Goal: Information Seeking & Learning: Learn about a topic

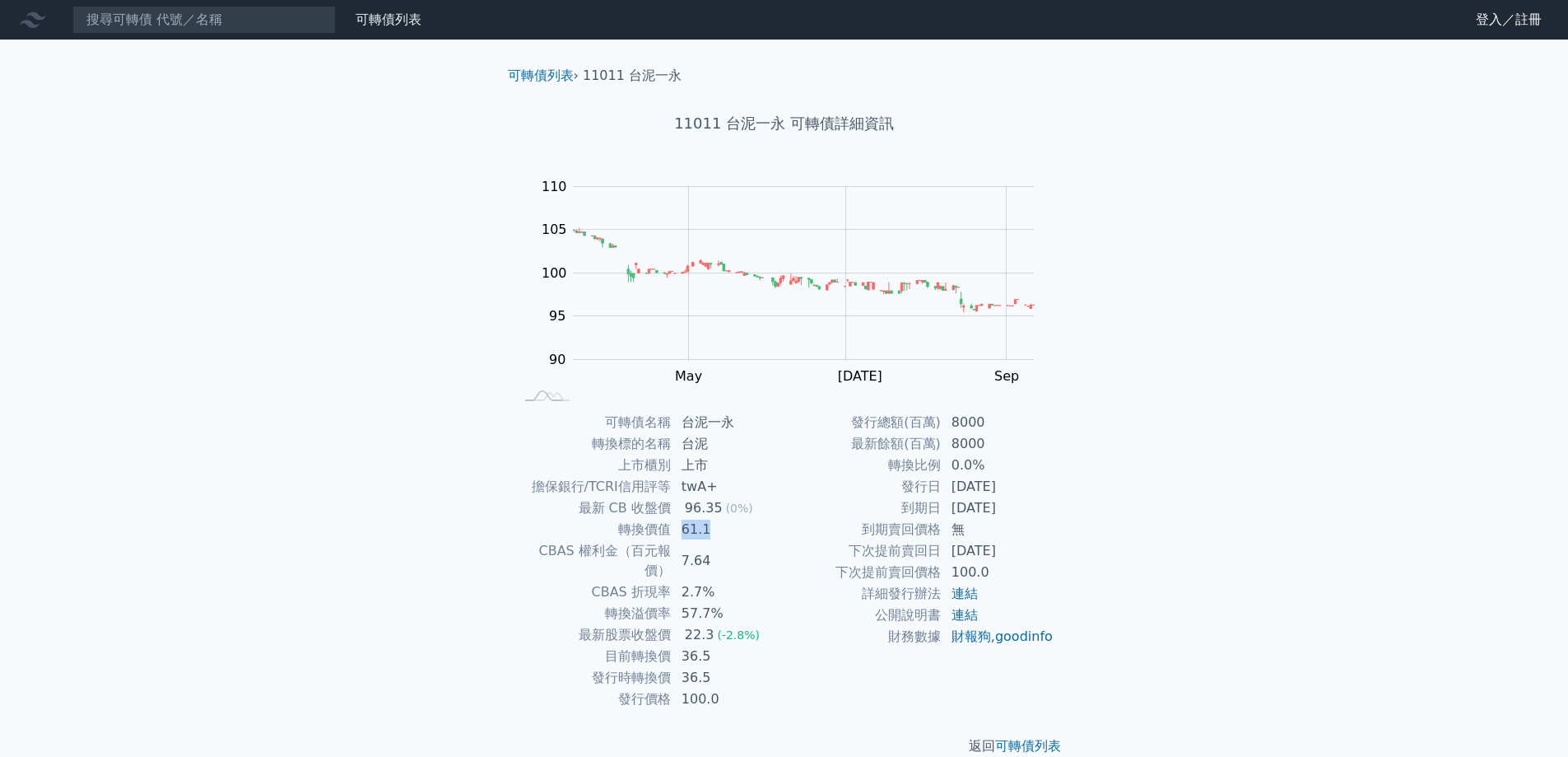
drag, startPoint x: 677, startPoint y: 525, endPoint x: 736, endPoint y: 531, distance: 59.3
click at [736, 531] on td "61.1" at bounding box center [728, 529] width 113 height 21
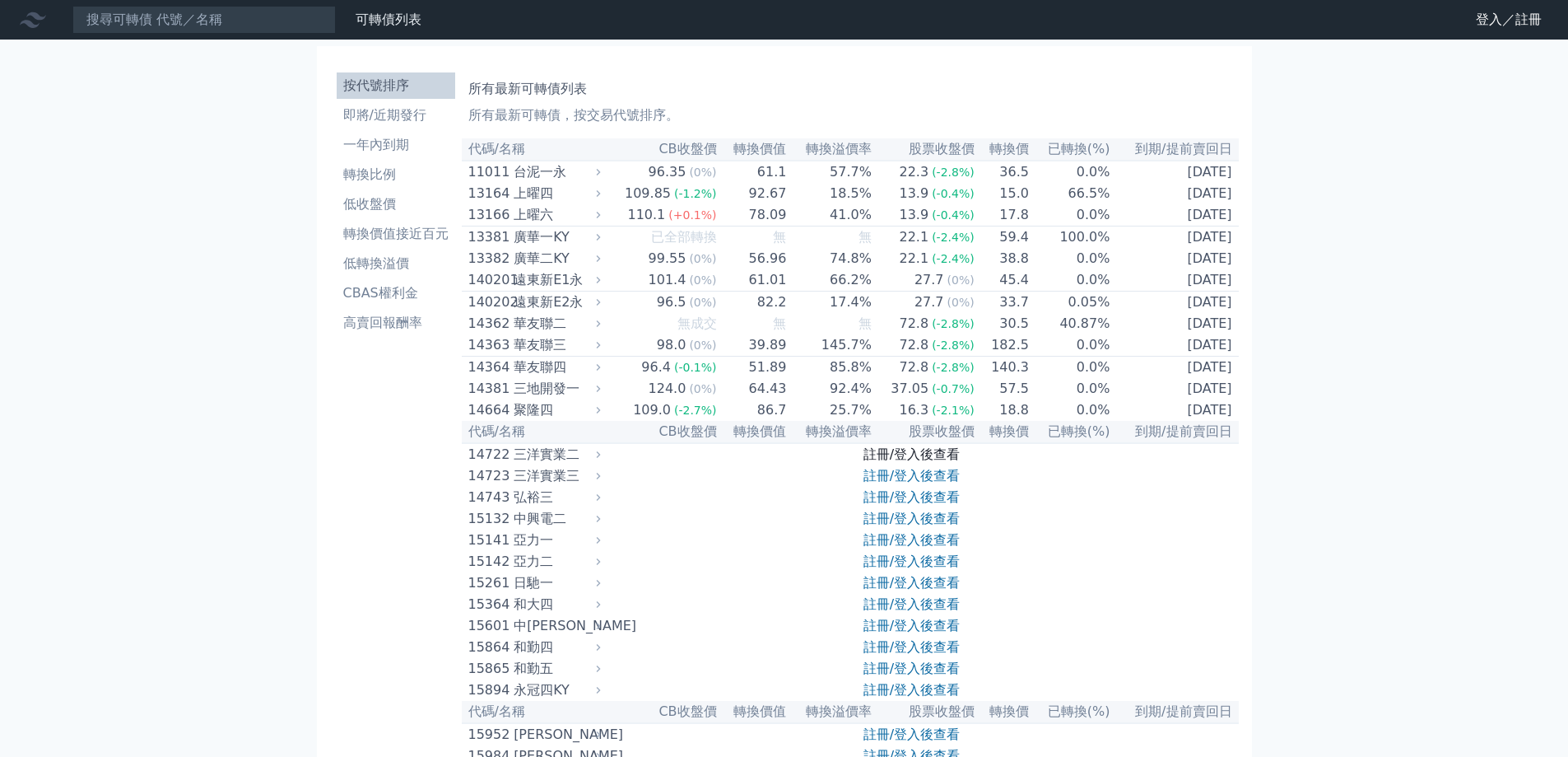
click at [903, 462] on link "註冊/登入後查看" at bounding box center [911, 454] width 96 height 16
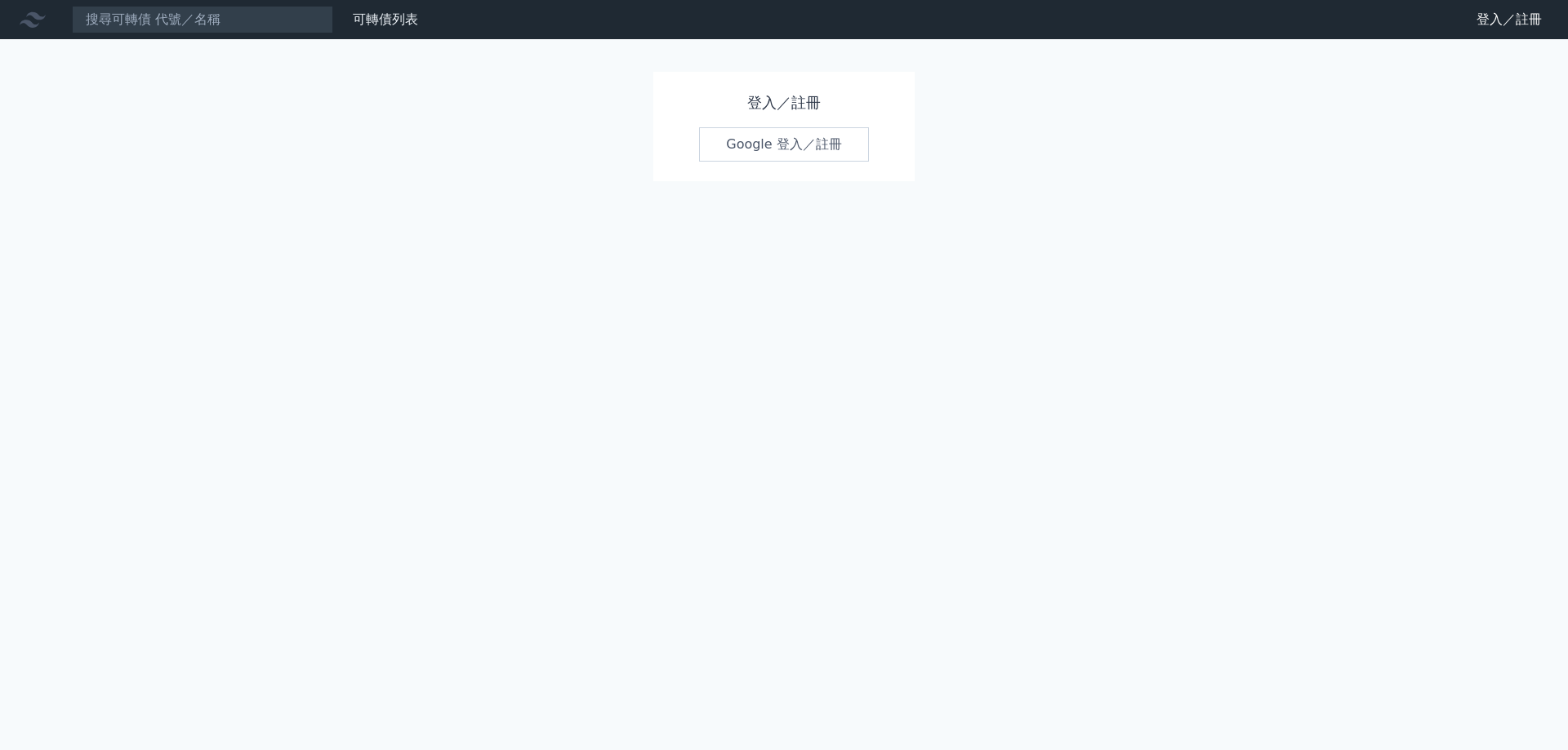
click at [773, 155] on link "Google 登入／註冊" at bounding box center [784, 144] width 170 height 34
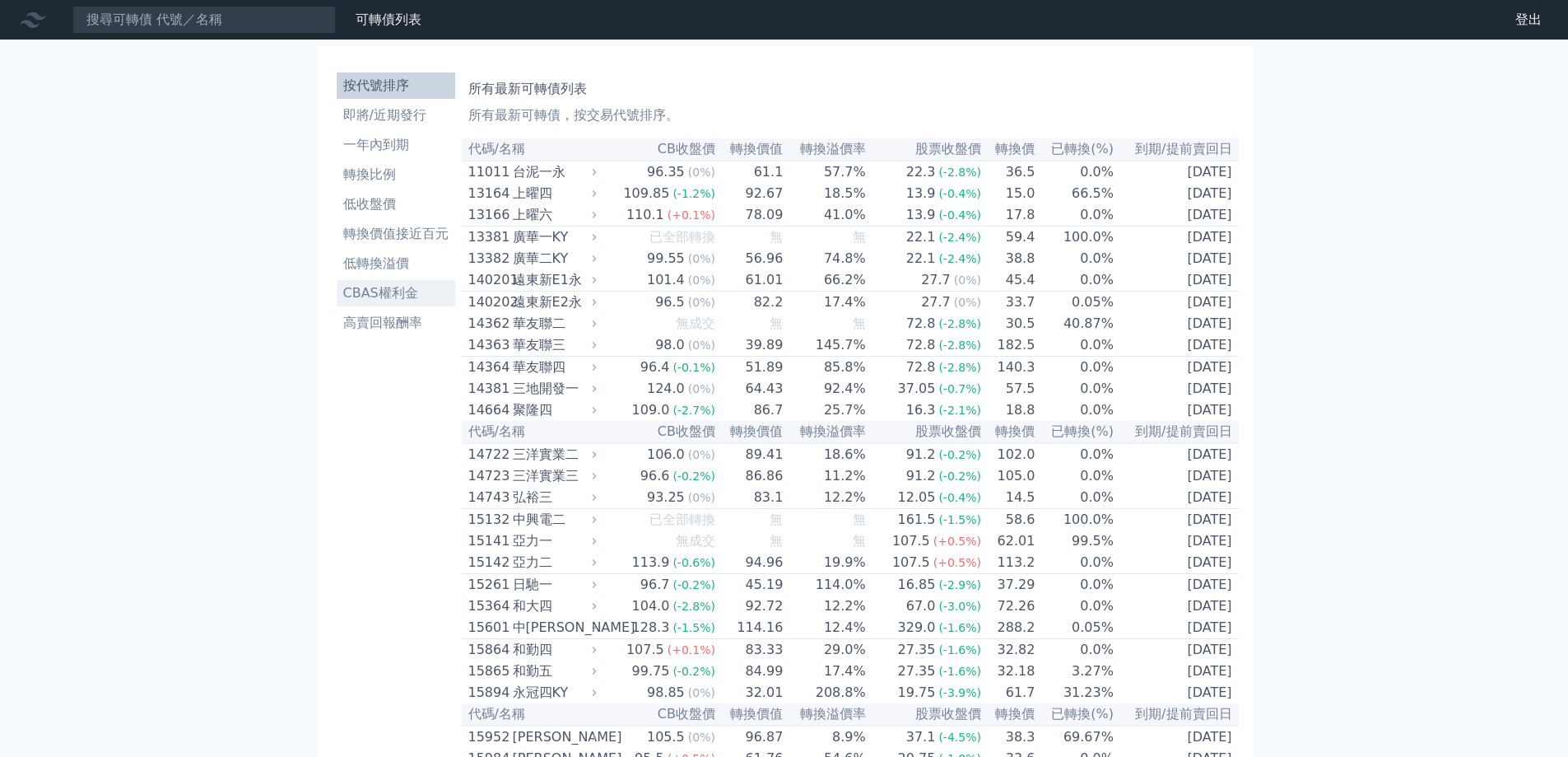
click at [420, 291] on li "CBAS權利金" at bounding box center [396, 293] width 119 height 19
